Goal: Task Accomplishment & Management: Complete application form

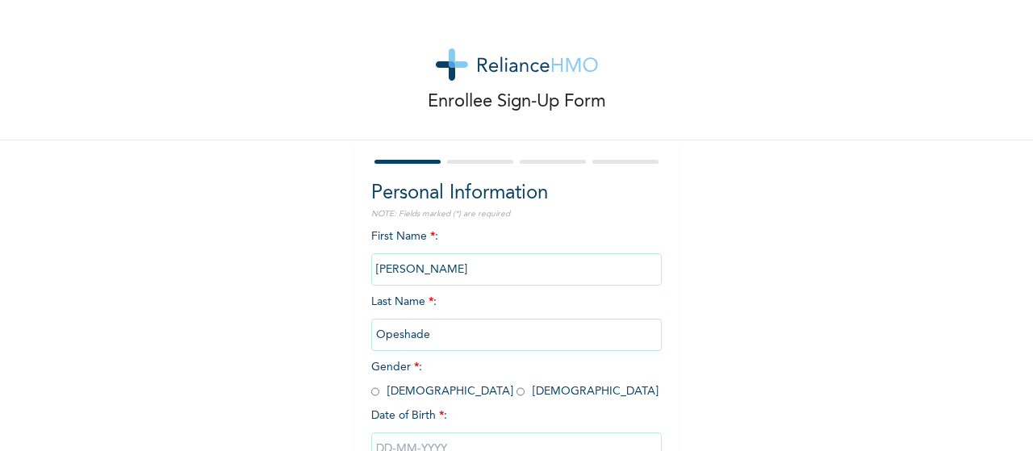
click at [371, 390] on input "radio" at bounding box center [375, 391] width 8 height 15
radio input "true"
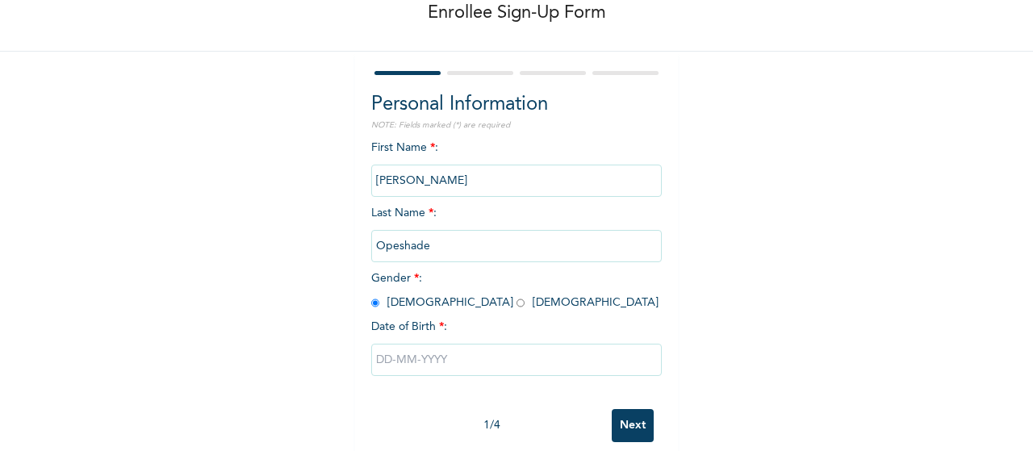
scroll to position [118, 0]
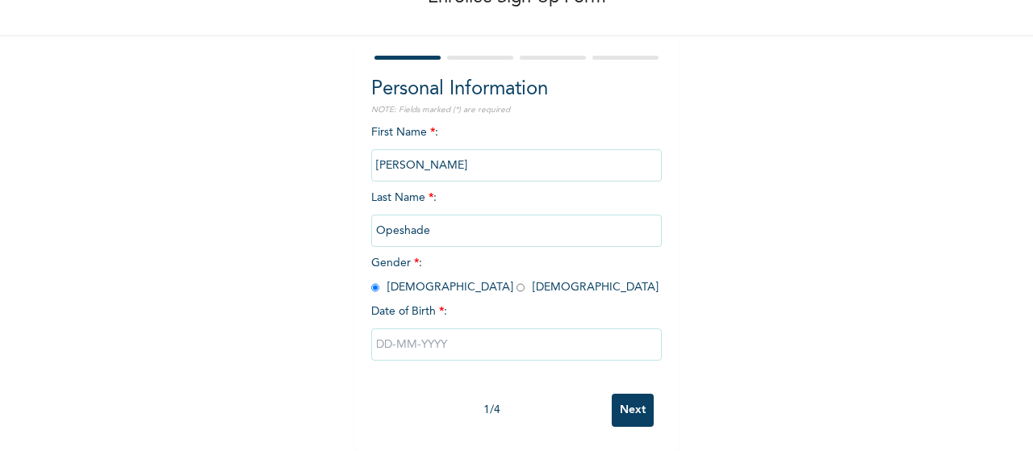
click at [572, 330] on input "text" at bounding box center [516, 345] width 291 height 32
select select "9"
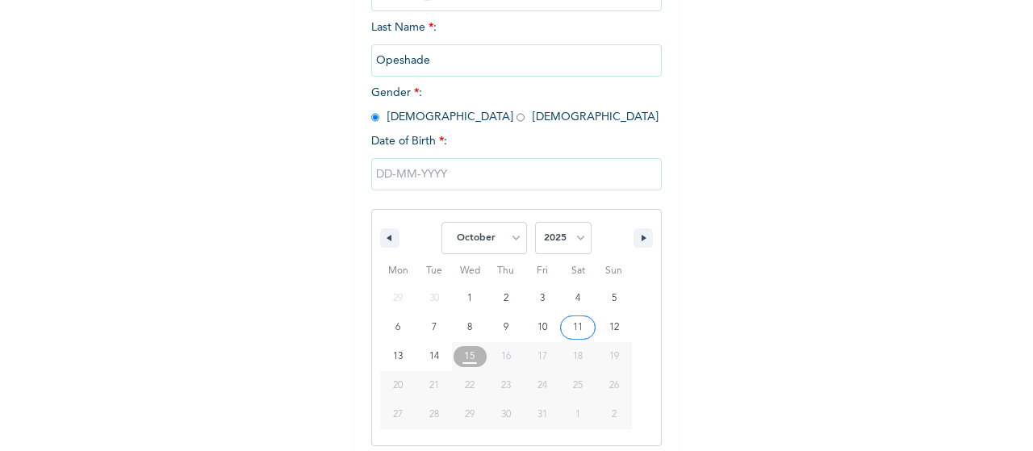
scroll to position [283, 0]
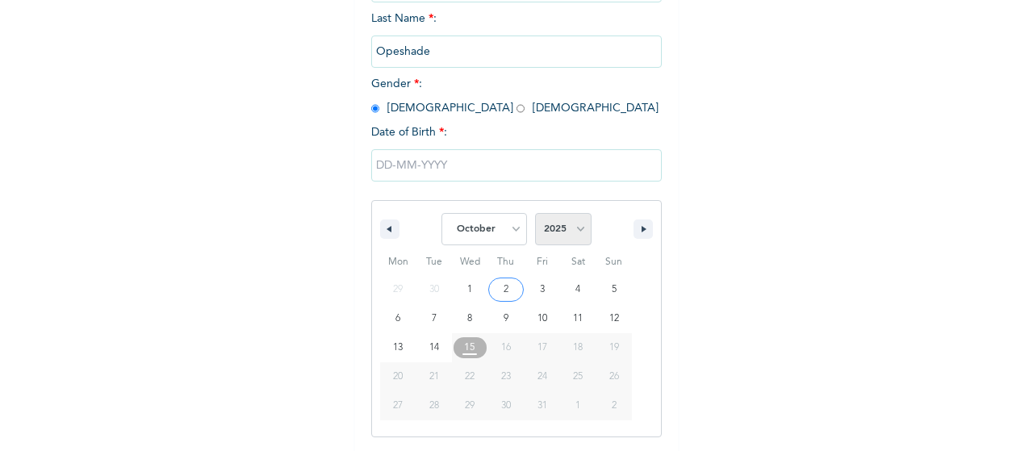
click at [575, 236] on select "2025 2024 2023 2022 2021 2020 2019 2018 2017 2016 2015 2014 2013 2012 2011 2010…" at bounding box center [563, 229] width 57 height 32
select select "1992"
click at [535, 215] on select "2025 2024 2023 2022 2021 2020 2019 2018 2017 2016 2015 2014 2013 2012 2011 2010…" at bounding box center [563, 229] width 57 height 32
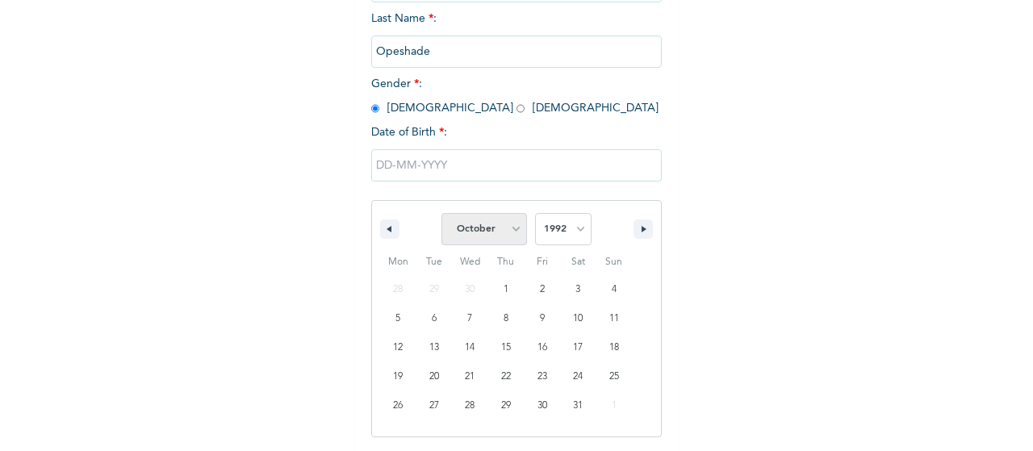
click at [512, 229] on select "January February March April May June July August September October November De…" at bounding box center [485, 229] width 86 height 32
select select "10"
click at [442, 215] on select "January February March April May June July August September October November De…" at bounding box center [485, 229] width 86 height 32
type input "[DATE]"
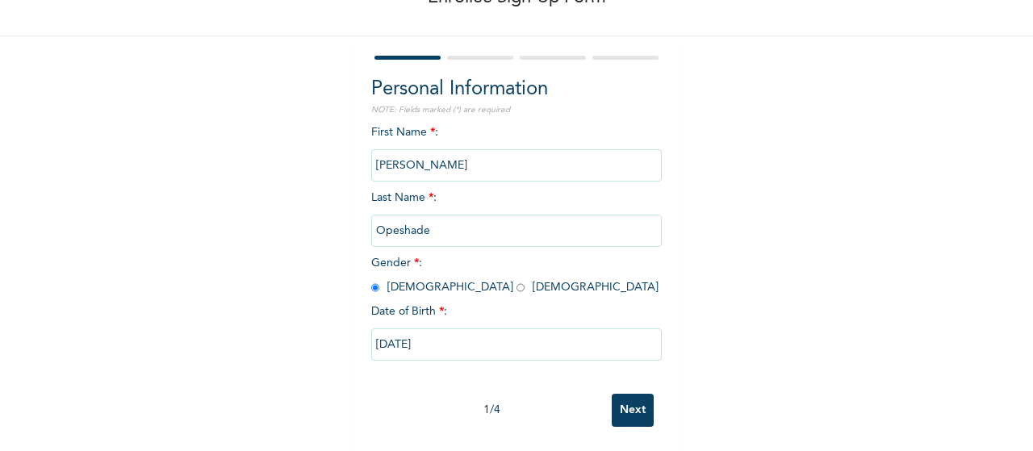
scroll to position [118, 0]
click at [616, 409] on input "Next" at bounding box center [633, 410] width 42 height 33
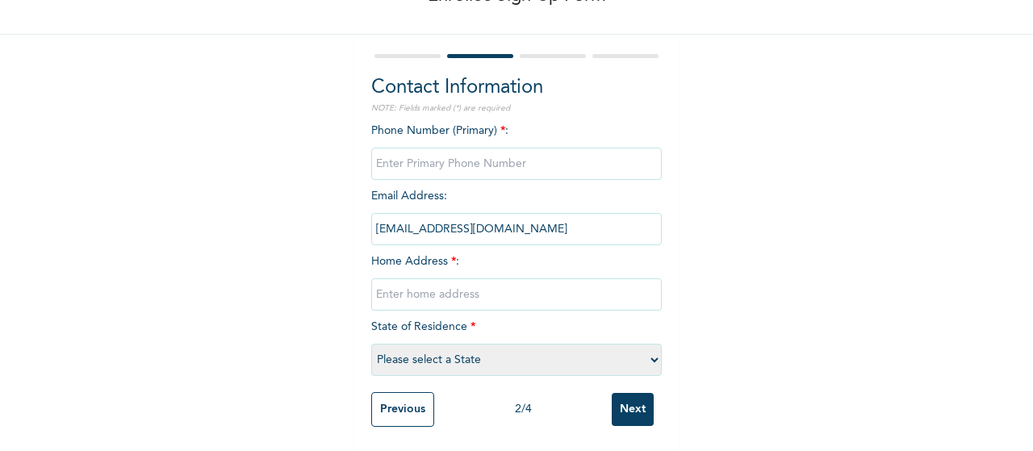
click at [476, 161] on input "phone" at bounding box center [516, 164] width 291 height 32
type input "07035385137"
click at [450, 285] on input "text" at bounding box center [516, 295] width 291 height 32
type input "[STREET_ADDRESS]"
click at [463, 356] on select "Please select a State [PERSON_NAME] (FCT) [PERSON_NAME] Ibom [GEOGRAPHIC_DATA] …" at bounding box center [516, 360] width 291 height 32
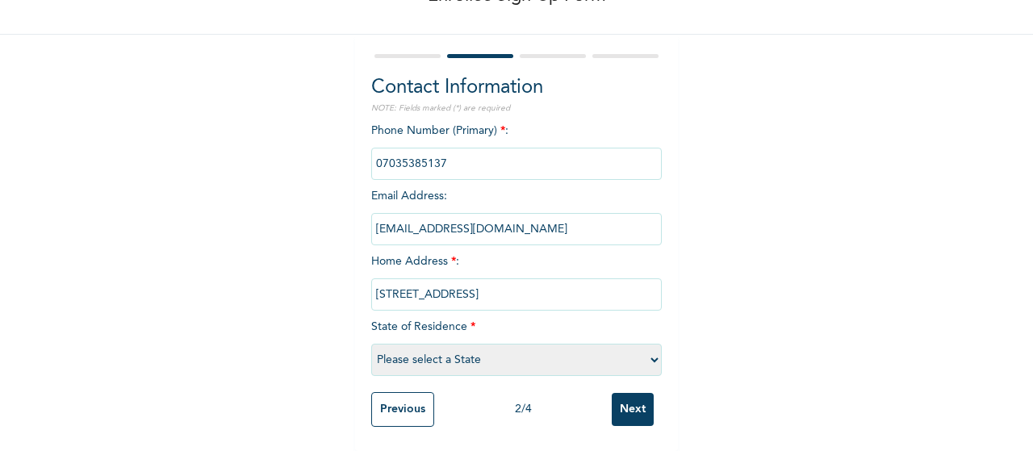
select select "25"
click at [371, 344] on select "Please select a State [PERSON_NAME] (FCT) [PERSON_NAME] Ibom [GEOGRAPHIC_DATA] …" at bounding box center [516, 360] width 291 height 32
click at [559, 224] on input "[EMAIL_ADDRESS][DOMAIN_NAME]" at bounding box center [516, 229] width 291 height 32
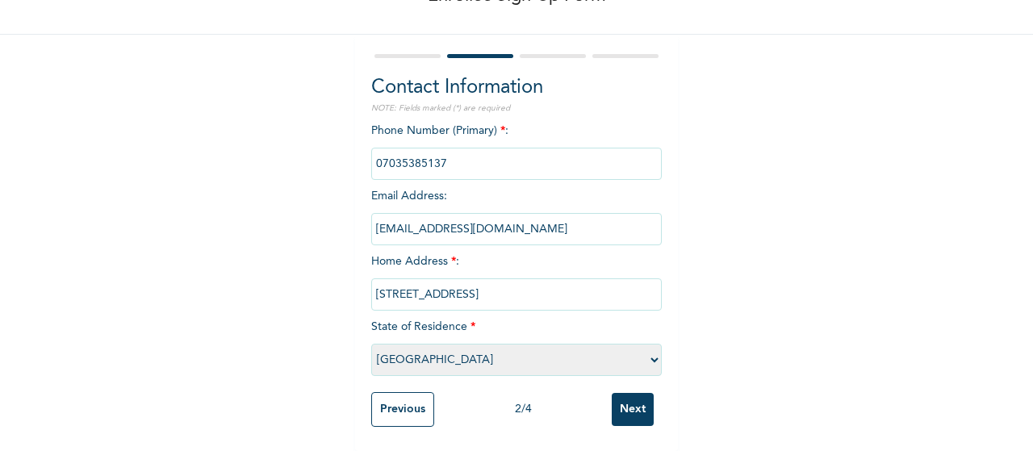
click at [559, 224] on input "[EMAIL_ADDRESS][DOMAIN_NAME]" at bounding box center [516, 229] width 291 height 32
click at [717, 178] on div "Enrollee Sign-Up Form Contact Information NOTE: Fields marked (*) are required …" at bounding box center [516, 172] width 1033 height 557
click at [559, 221] on input "[EMAIL_ADDRESS][DOMAIN_NAME]" at bounding box center [516, 229] width 291 height 32
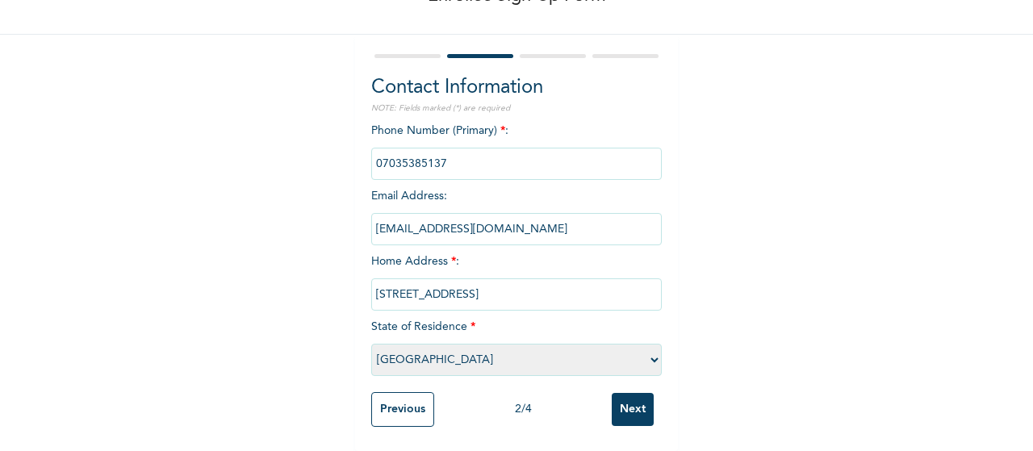
click at [559, 221] on input "[EMAIL_ADDRESS][DOMAIN_NAME]" at bounding box center [516, 229] width 291 height 32
click at [594, 213] on input "[EMAIL_ADDRESS][DOMAIN_NAME]" at bounding box center [516, 229] width 291 height 32
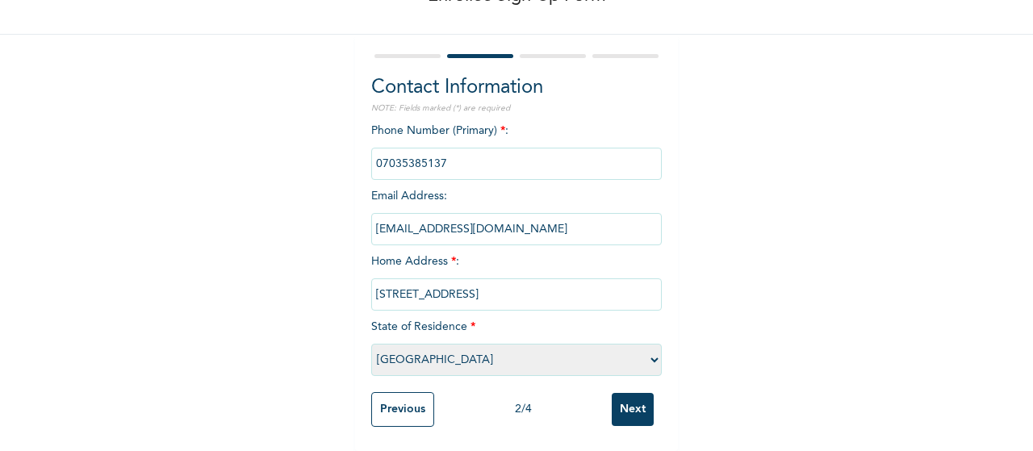
click at [594, 213] on input "[EMAIL_ADDRESS][DOMAIN_NAME]" at bounding box center [516, 229] width 291 height 32
click at [679, 228] on div "Enrollee Sign-Up Form Contact Information NOTE: Fields marked (*) are required …" at bounding box center [516, 172] width 1033 height 557
click at [396, 404] on input "Previous" at bounding box center [402, 409] width 63 height 35
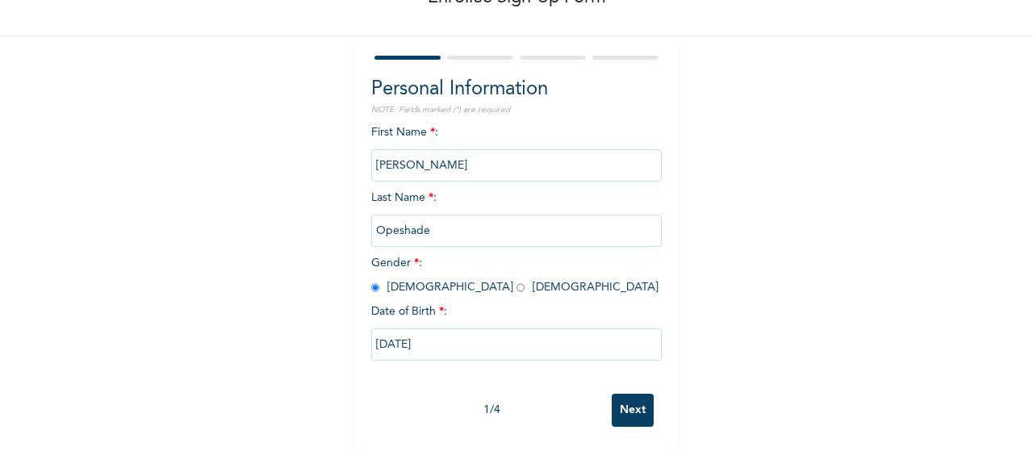
click at [622, 402] on input "Next" at bounding box center [633, 410] width 42 height 33
select select "25"
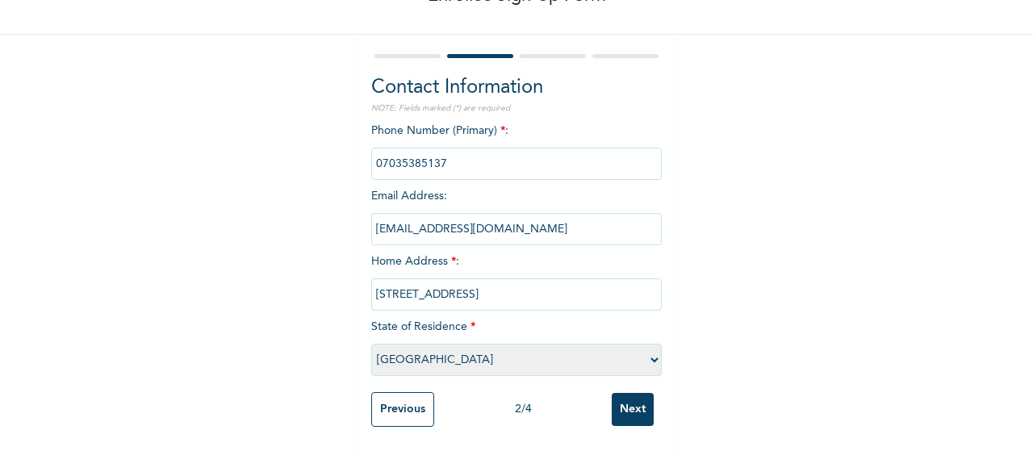
click at [622, 402] on input "Next" at bounding box center [633, 409] width 42 height 33
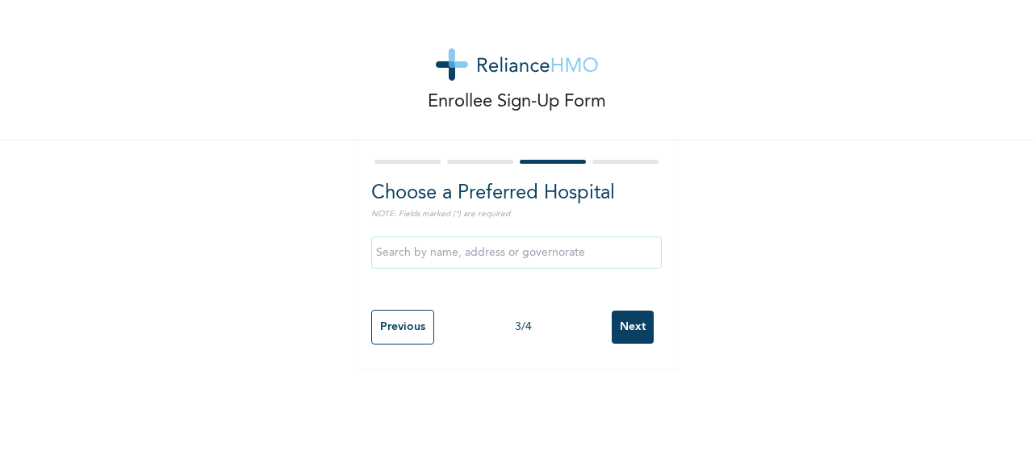
scroll to position [0, 0]
click at [420, 241] on input "text" at bounding box center [516, 253] width 291 height 32
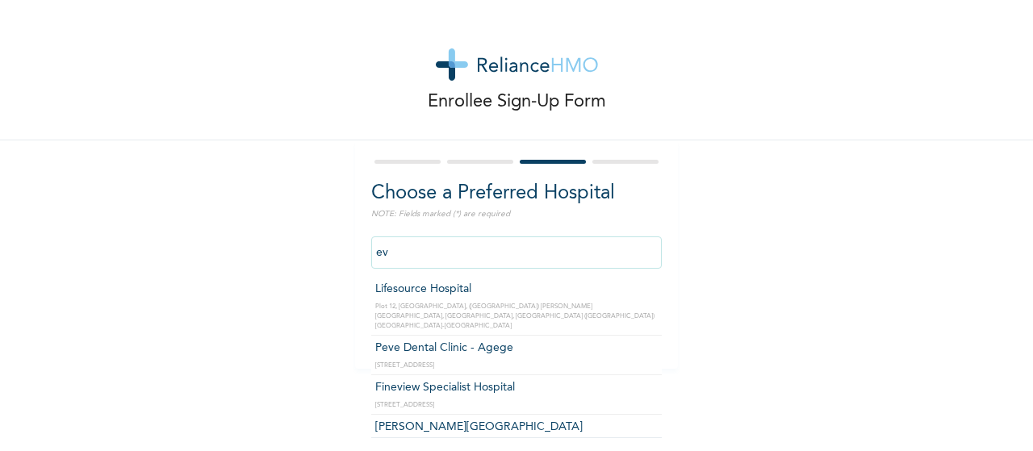
type input "e"
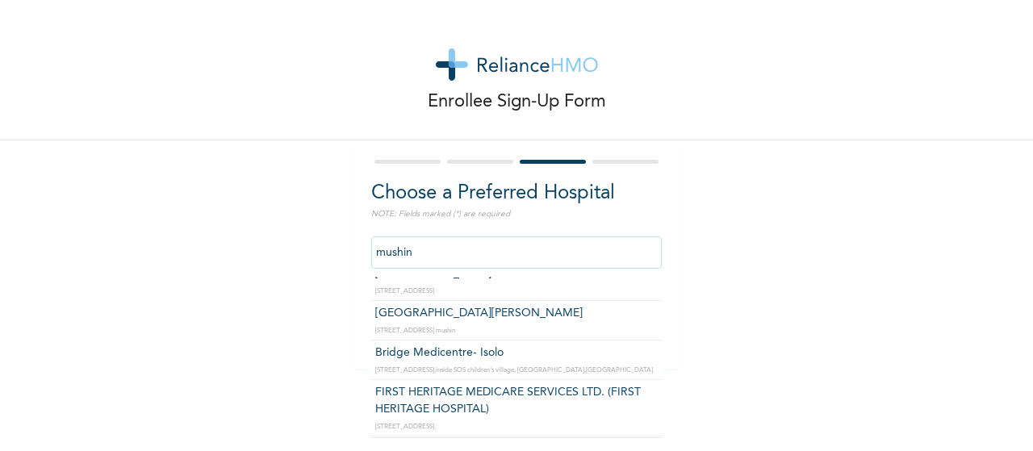
scroll to position [60, 0]
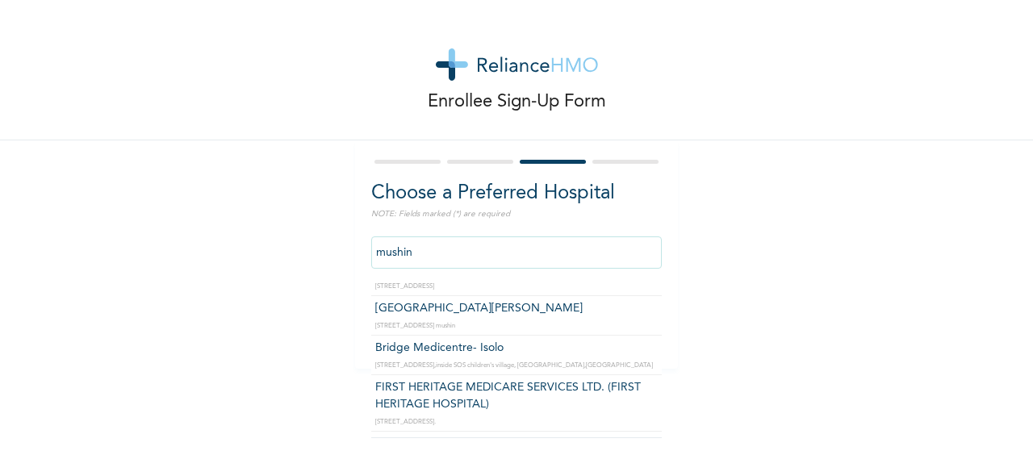
type input "Bridge Medicentre- Isolo"
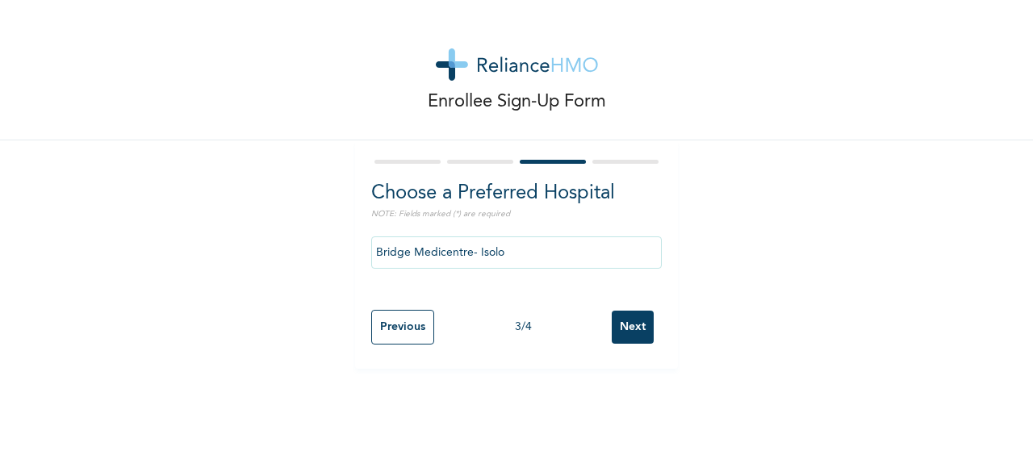
click at [620, 330] on input "Next" at bounding box center [633, 327] width 42 height 33
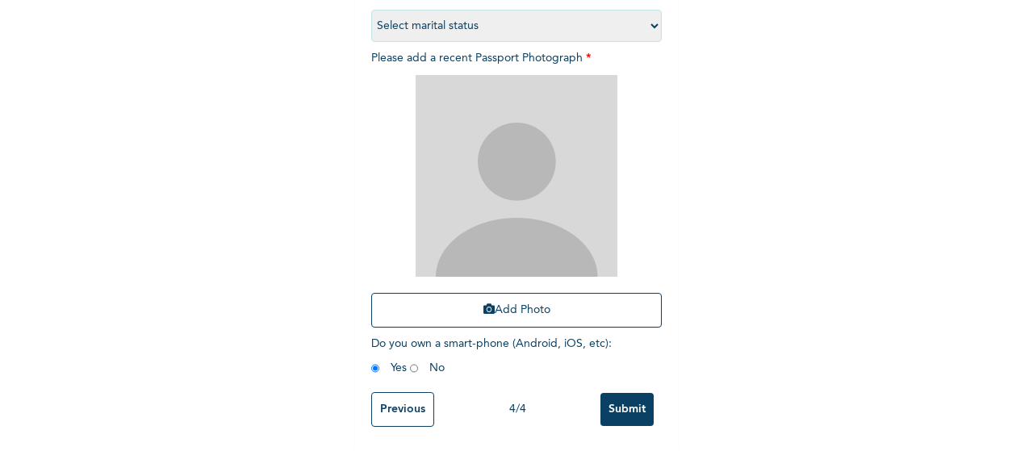
scroll to position [257, 0]
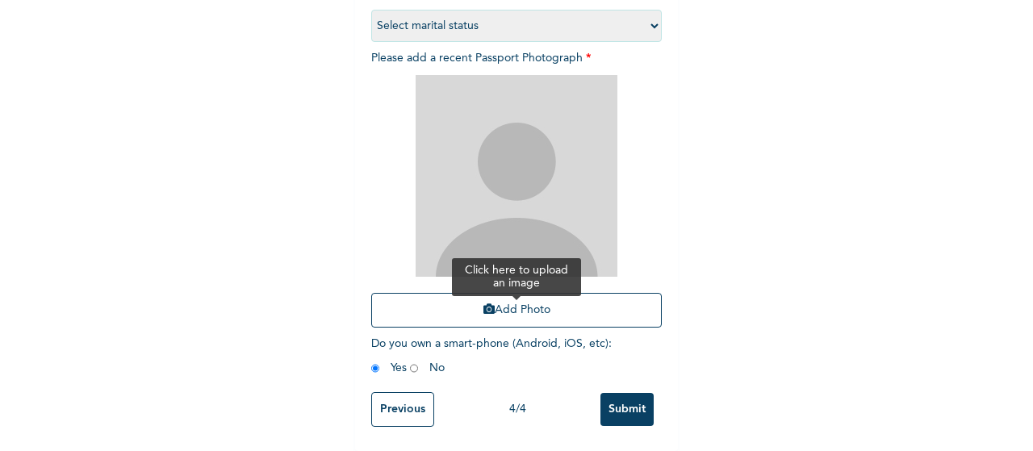
click at [512, 304] on button "Add Photo" at bounding box center [516, 310] width 291 height 35
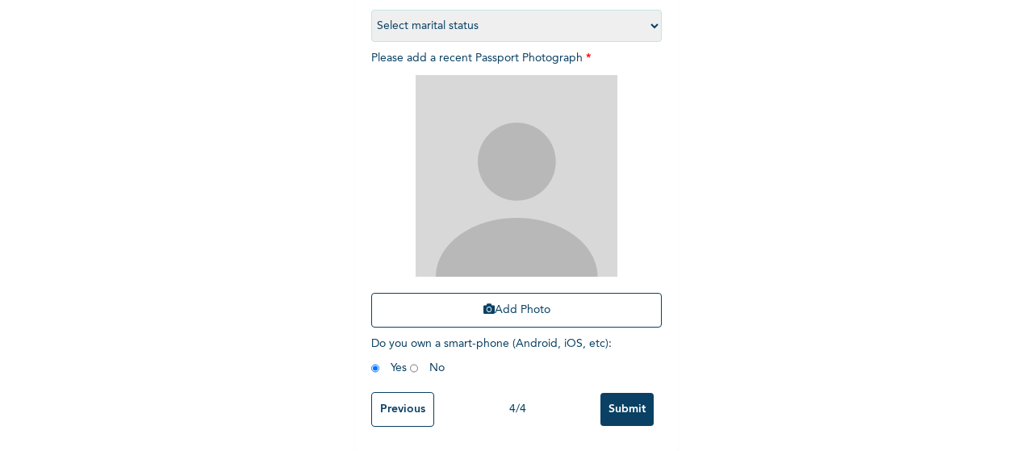
scroll to position [253, 0]
click at [604, 20] on select "Select marital status [DEMOGRAPHIC_DATA] Married [DEMOGRAPHIC_DATA] Widow/[DEMO…" at bounding box center [516, 26] width 291 height 32
select select "1"
click at [371, 10] on select "Select marital status [DEMOGRAPHIC_DATA] Married [DEMOGRAPHIC_DATA] Widow/[DEMO…" at bounding box center [516, 26] width 291 height 32
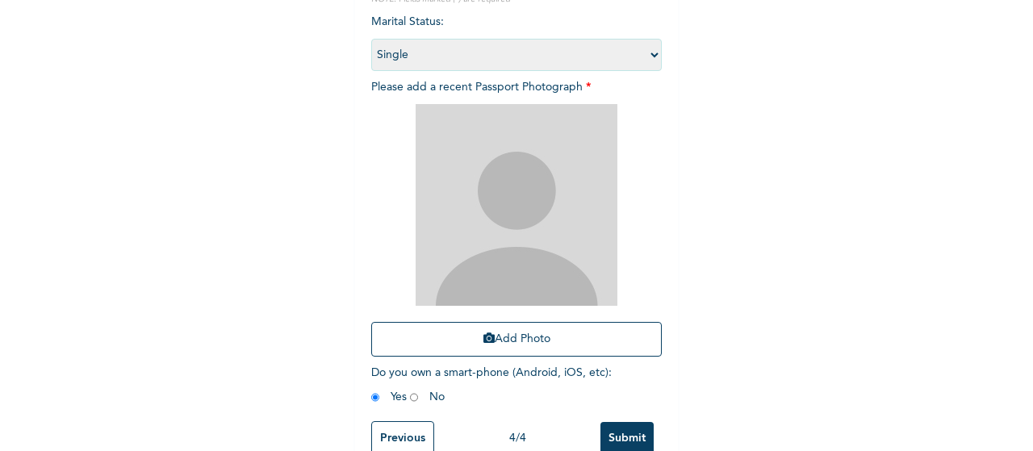
scroll to position [234, 0]
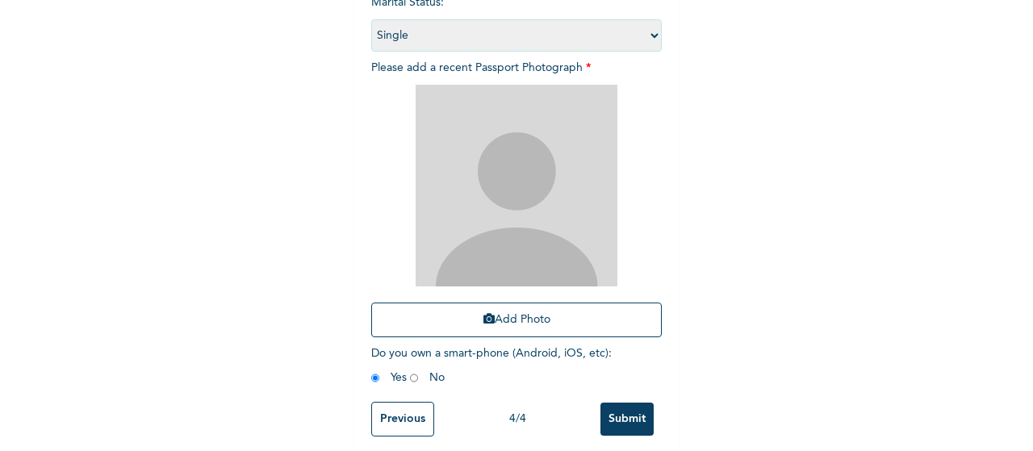
click at [640, 421] on input "Submit" at bounding box center [627, 419] width 53 height 33
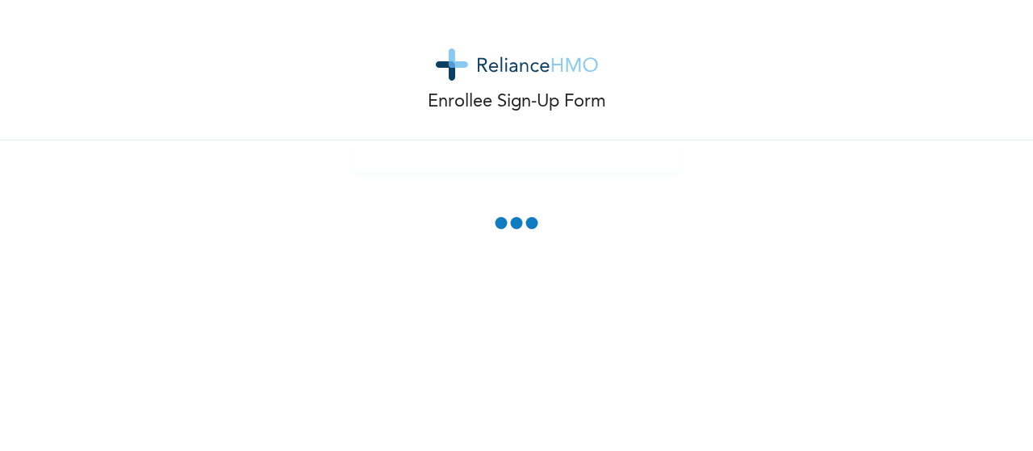
scroll to position [165, 0]
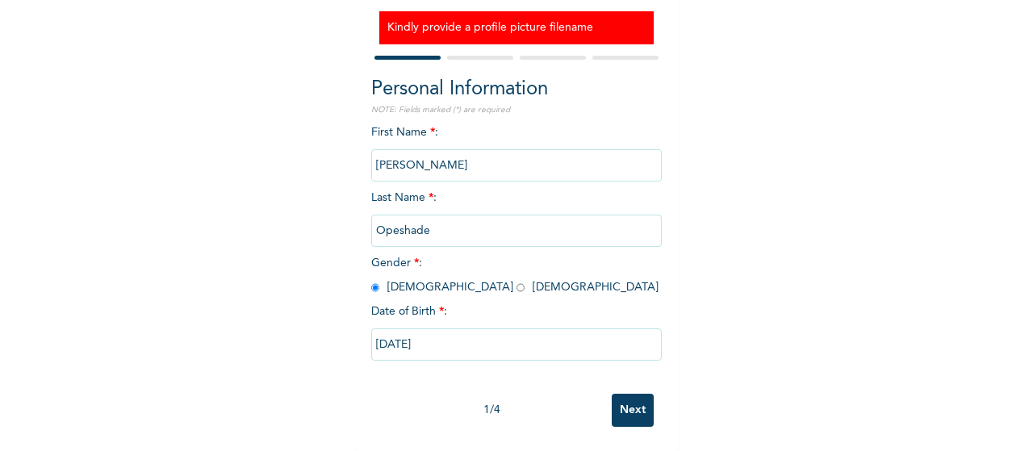
click at [622, 410] on input "Next" at bounding box center [633, 410] width 42 height 33
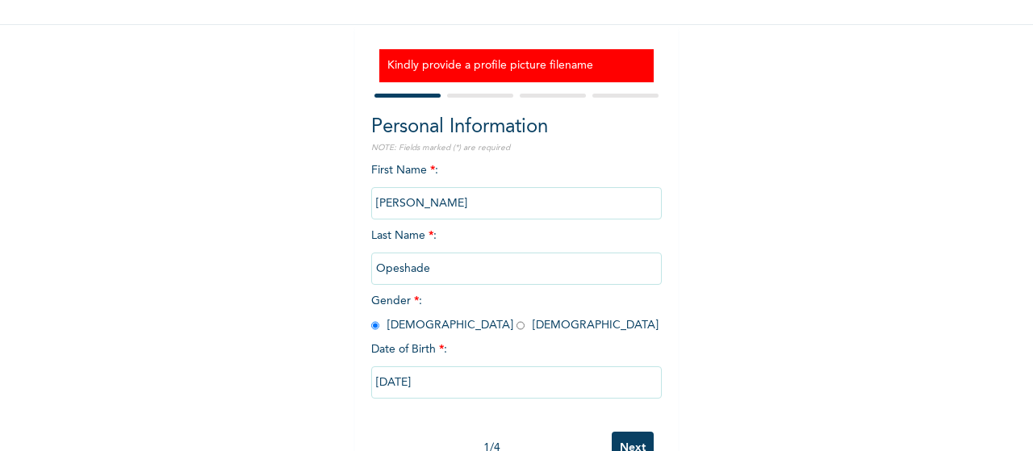
select select "25"
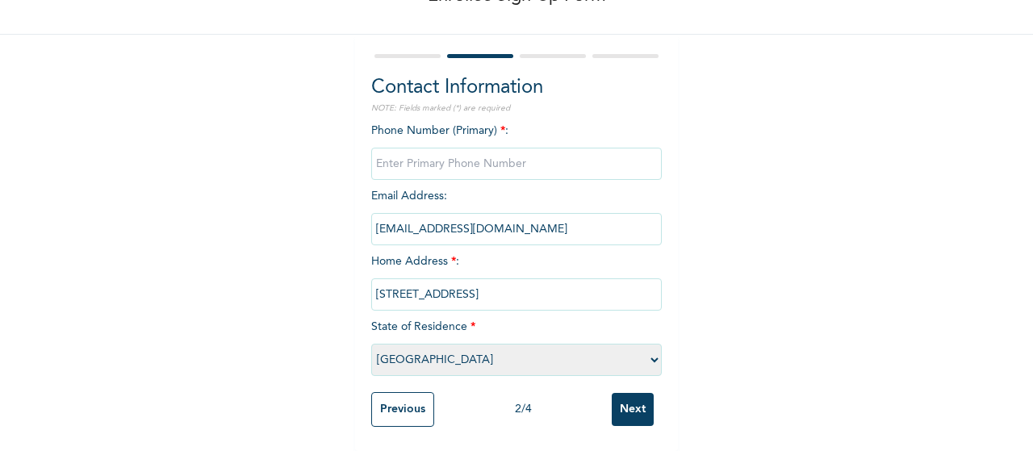
click at [479, 157] on input "phone" at bounding box center [516, 164] width 291 height 32
type input "07035385137"
click at [621, 409] on input "Next" at bounding box center [633, 409] width 42 height 33
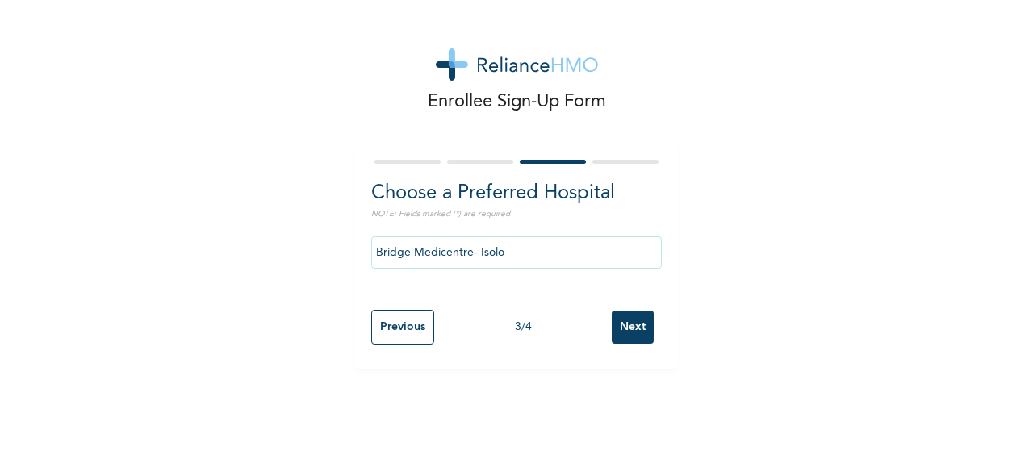
click at [635, 254] on input "Bridge Medicentre- Isolo" at bounding box center [516, 253] width 291 height 32
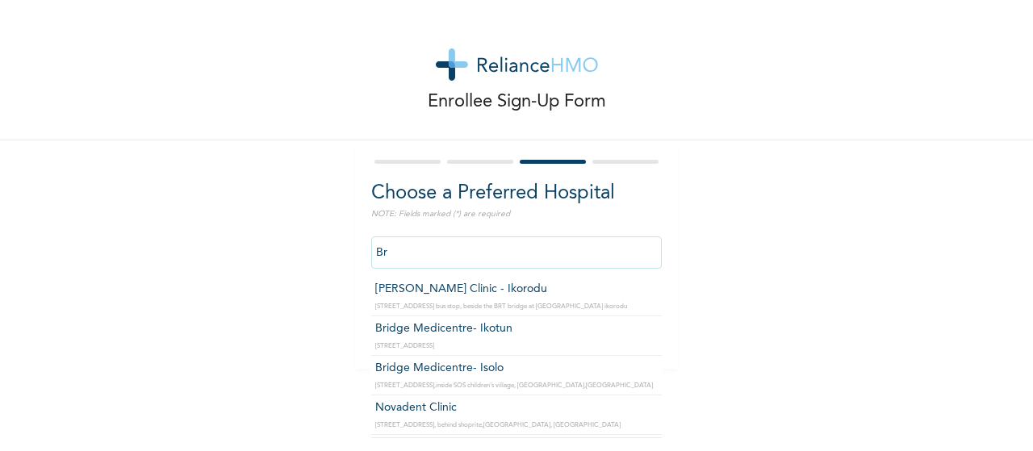
type input "B"
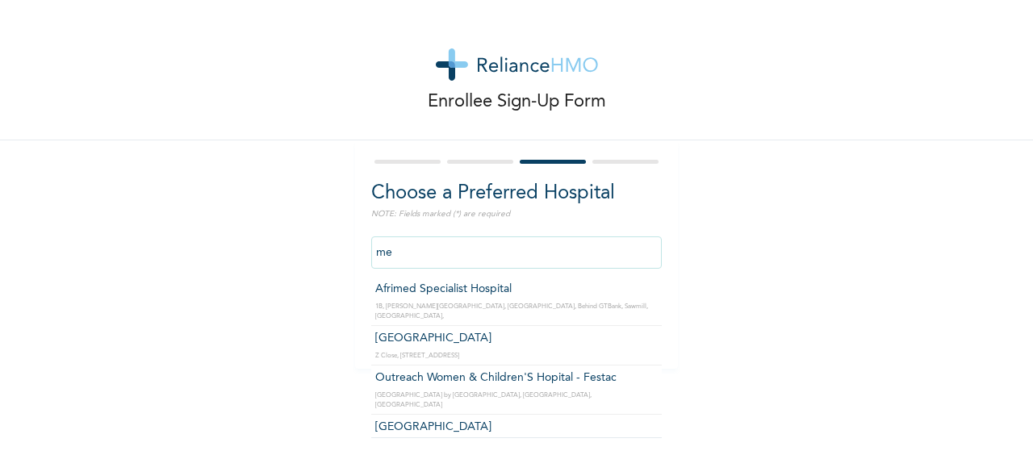
type input "m"
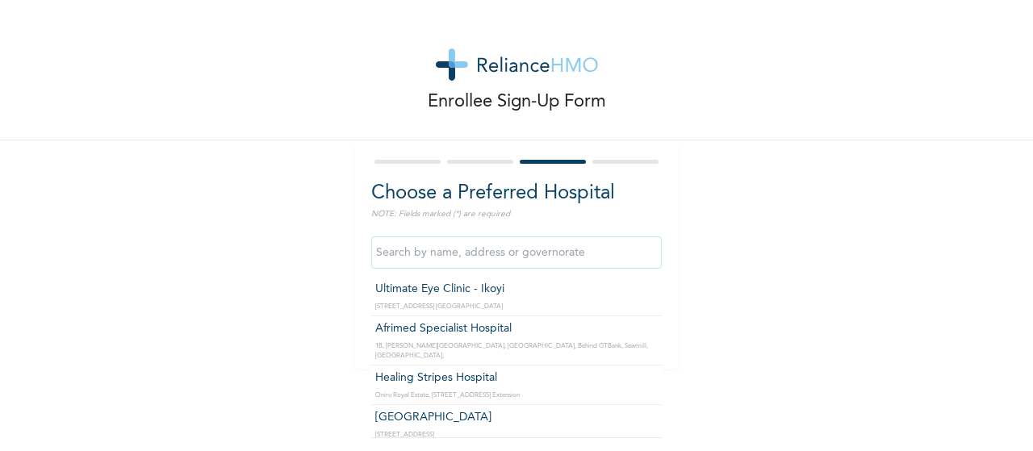
type input "b"
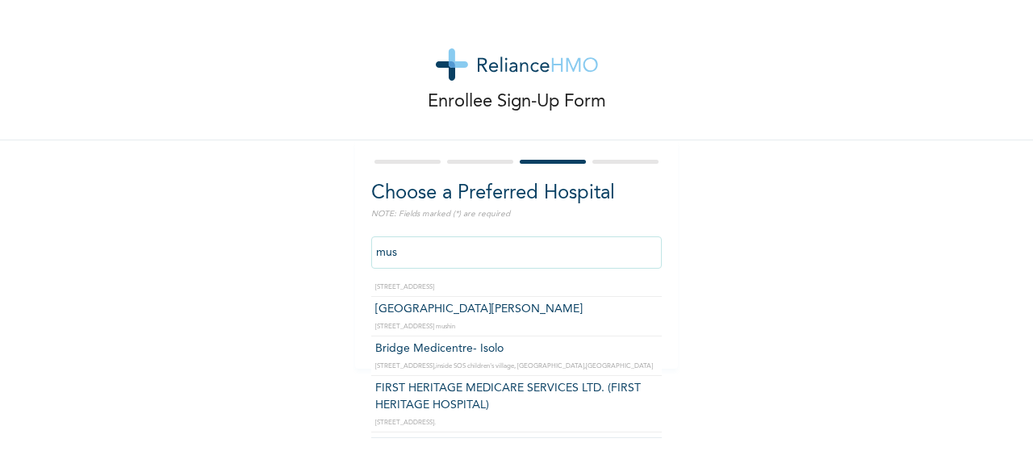
scroll to position [279, 0]
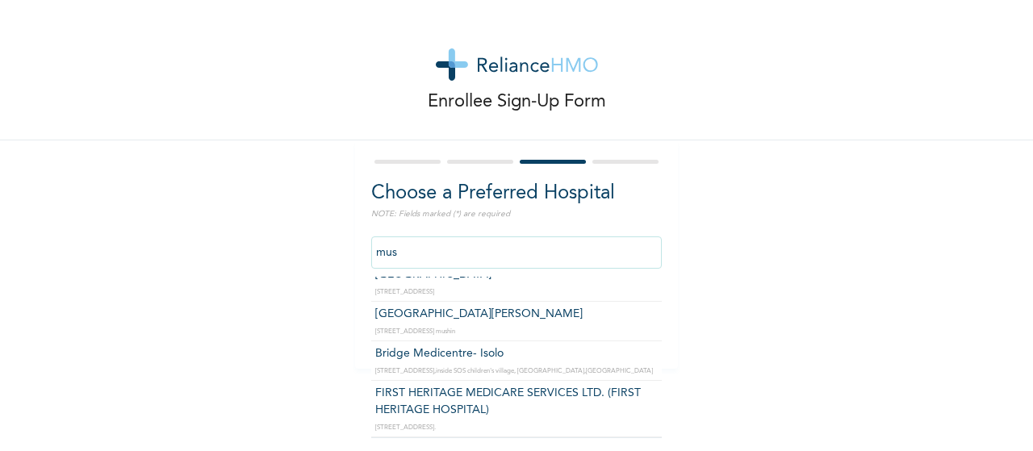
type input "Bridge Medicentre- Isolo"
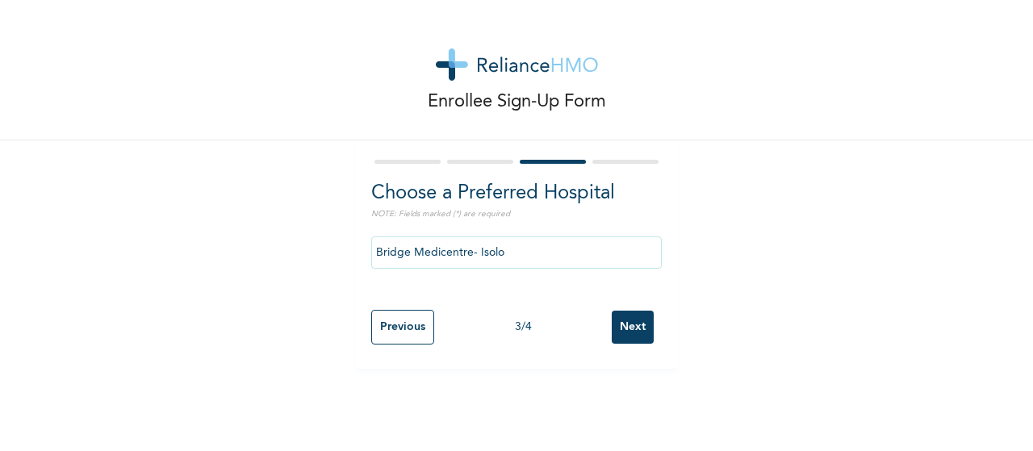
click at [630, 333] on input "Next" at bounding box center [633, 327] width 42 height 33
select select "1"
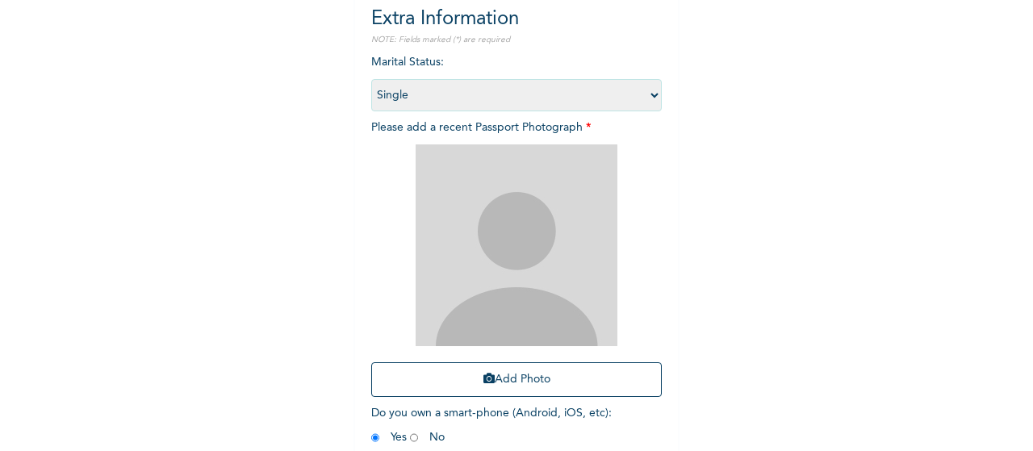
scroll to position [257, 0]
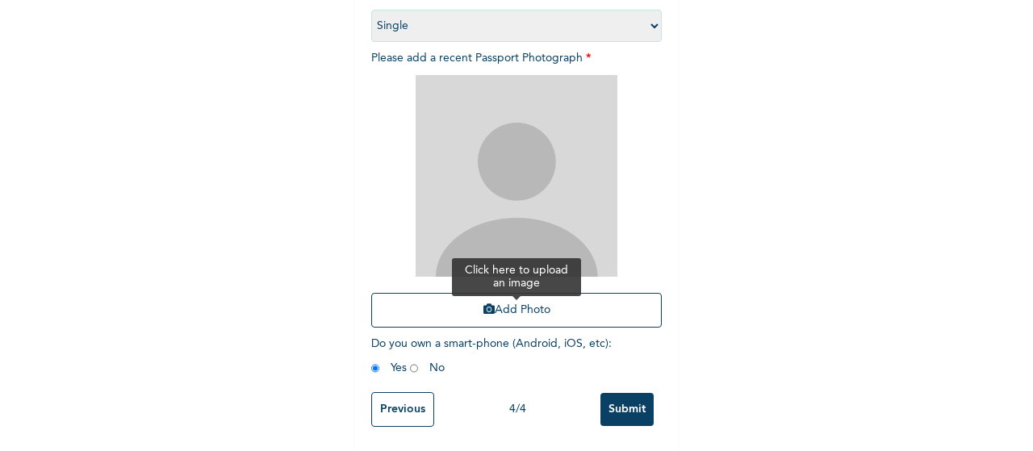
click at [506, 293] on button "Add Photo" at bounding box center [516, 310] width 291 height 35
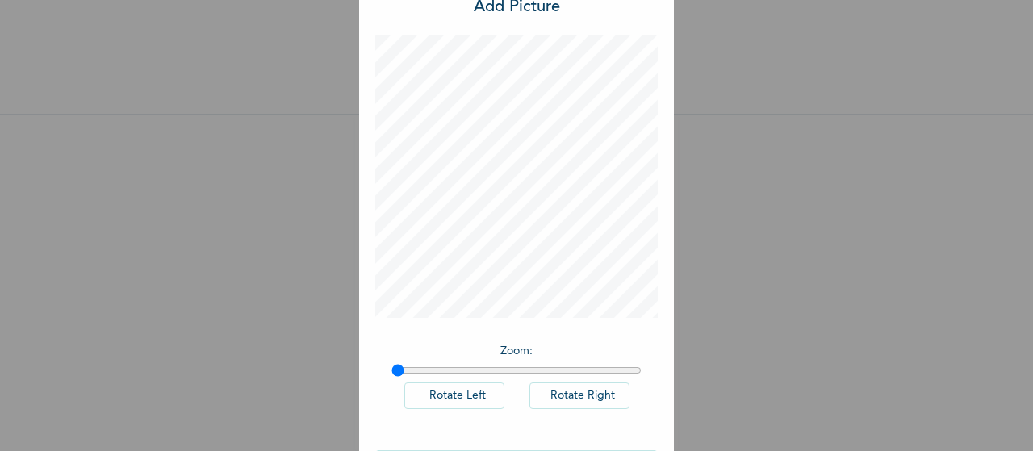
scroll to position [111, 0]
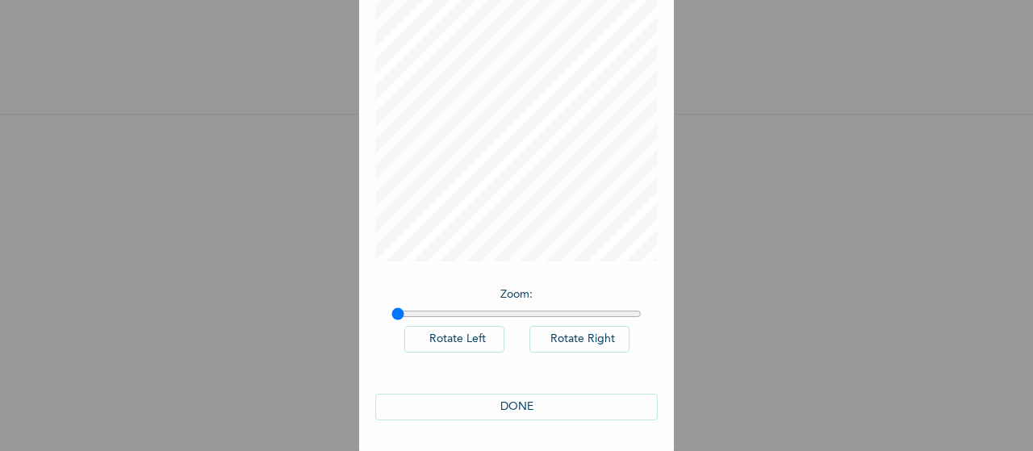
click at [557, 401] on button "DONE" at bounding box center [516, 407] width 283 height 27
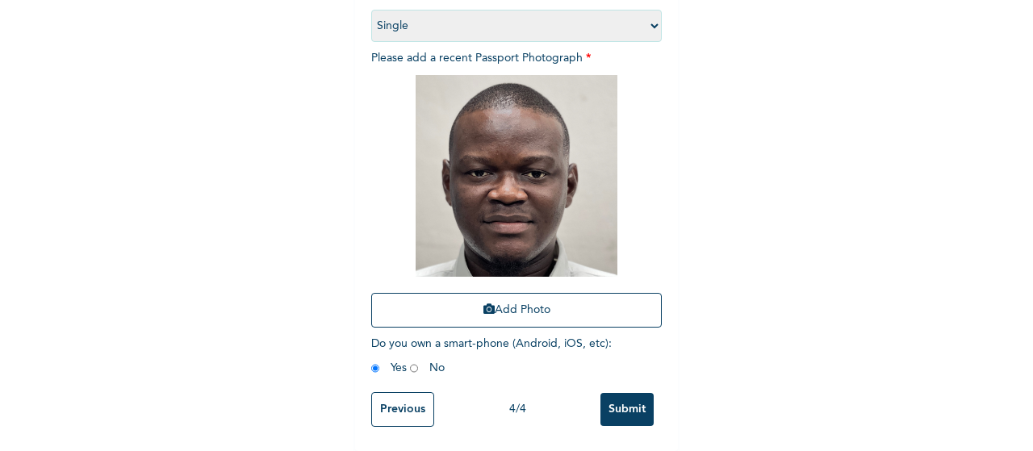
scroll to position [257, 0]
click at [629, 405] on input "Submit" at bounding box center [627, 409] width 53 height 33
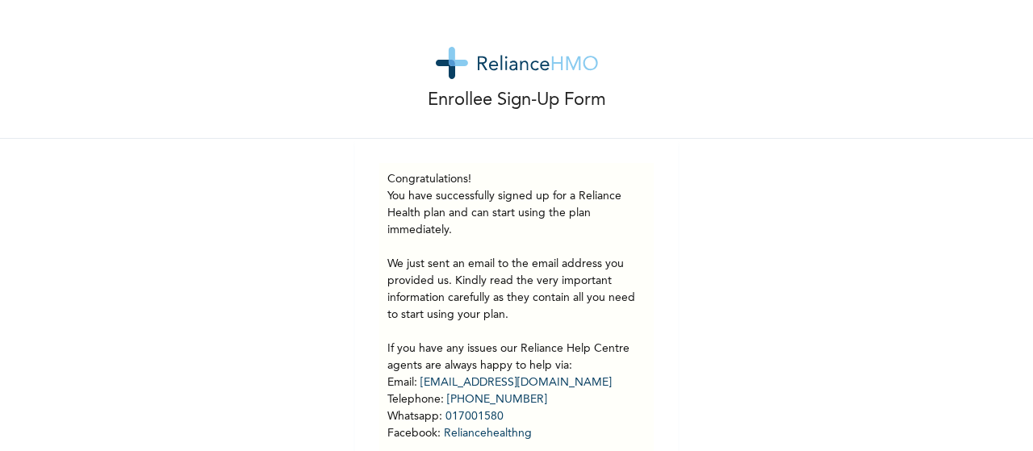
scroll to position [0, 0]
